Goal: Register for event/course

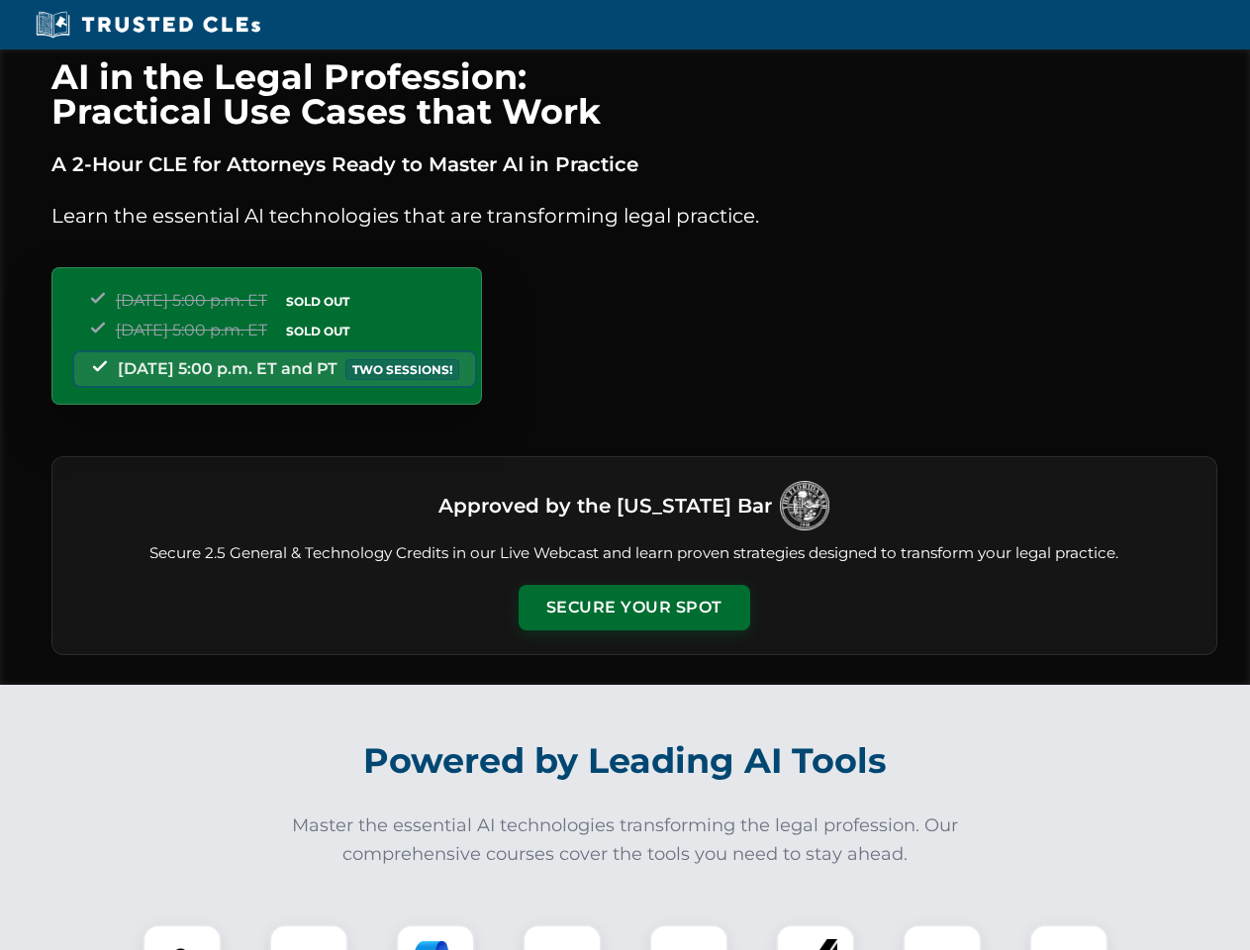
click at [634, 608] on button "Secure Your Spot" at bounding box center [635, 608] width 232 height 46
click at [182, 937] on img at bounding box center [181, 964] width 57 height 57
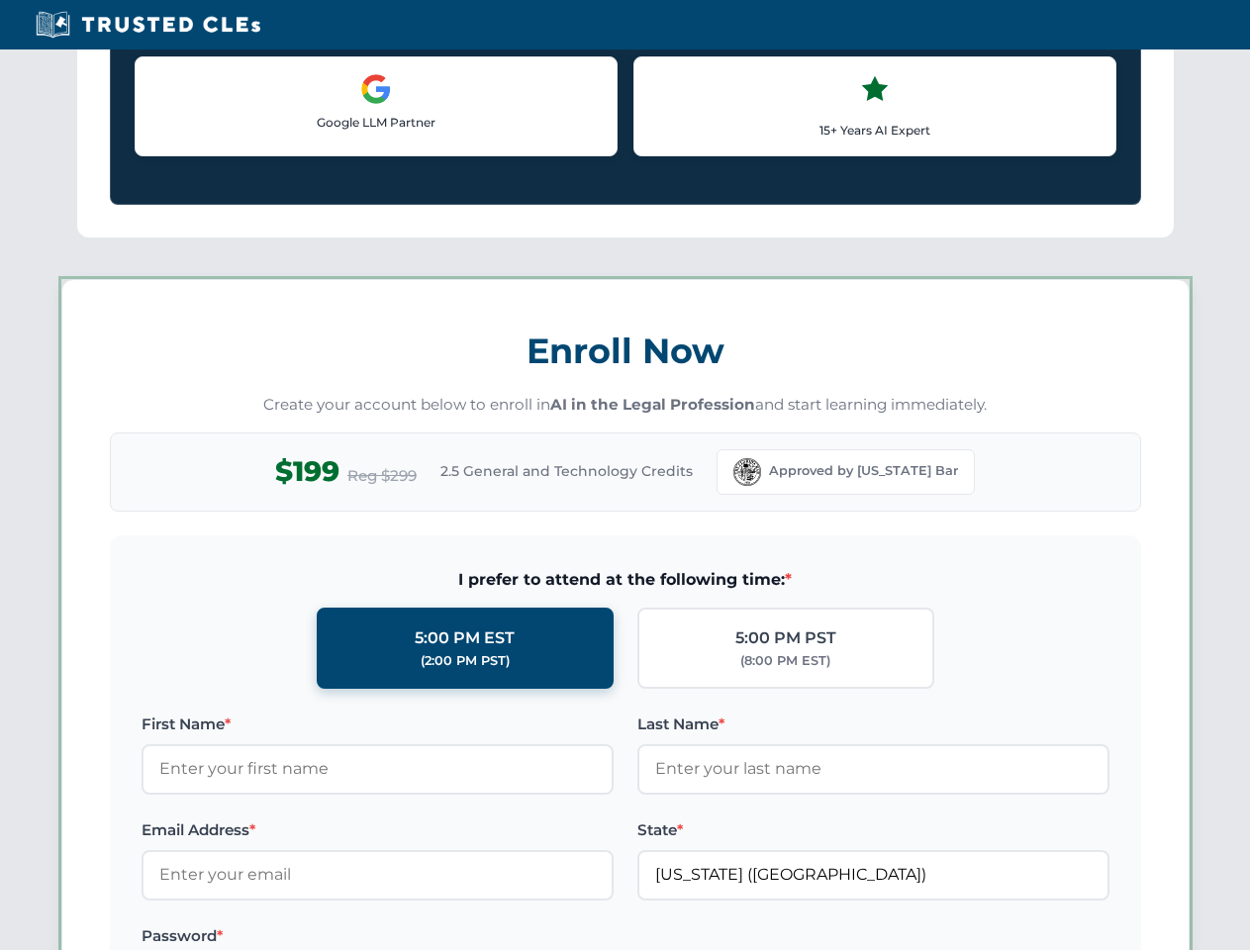
click at [436, 937] on label "Password *" at bounding box center [378, 937] width 472 height 24
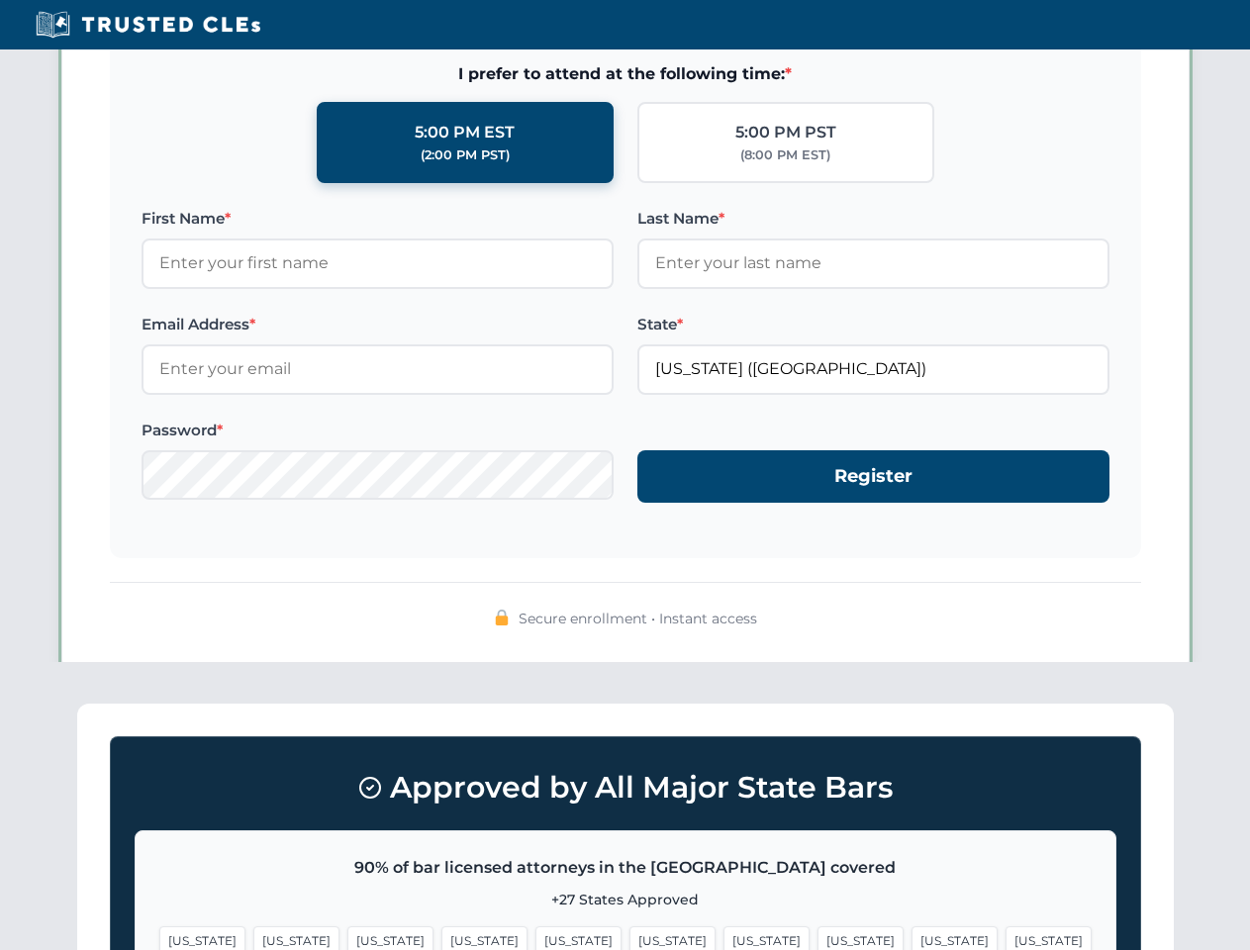
click at [912, 937] on span "[US_STATE]" at bounding box center [955, 941] width 86 height 29
